Goal: Find contact information: Find contact information

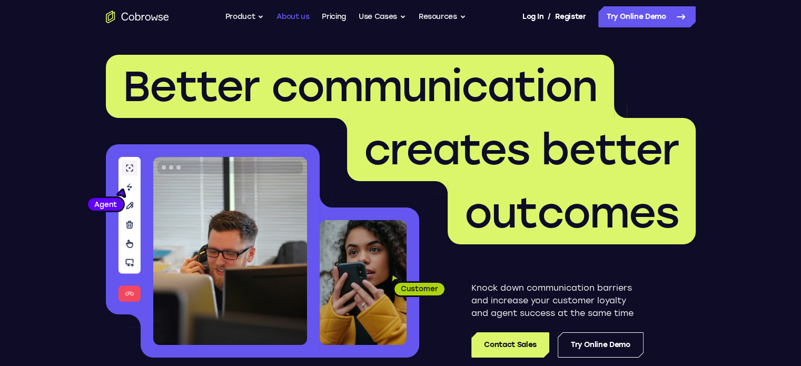
click at [281, 16] on link "About us" at bounding box center [292, 16] width 33 height 21
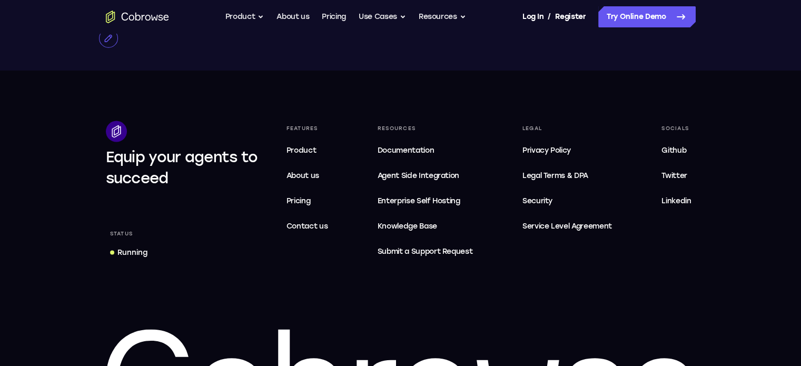
scroll to position [2020, 0]
click at [325, 230] on span "Contact us" at bounding box center [307, 225] width 42 height 9
